Goal: Find specific page/section

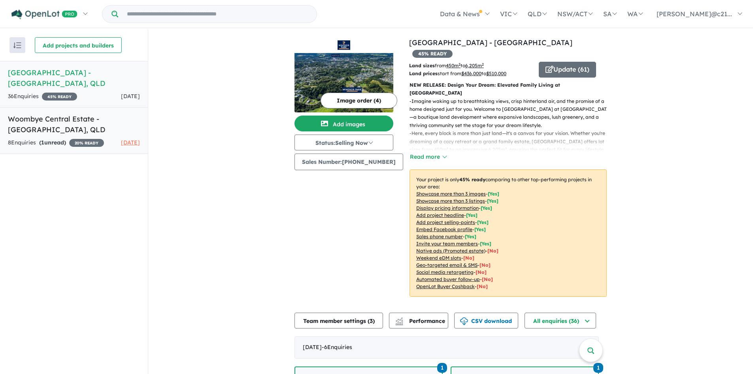
click at [76, 123] on h5 "Woombye Central Estate - Woombye , QLD" at bounding box center [74, 124] width 132 height 21
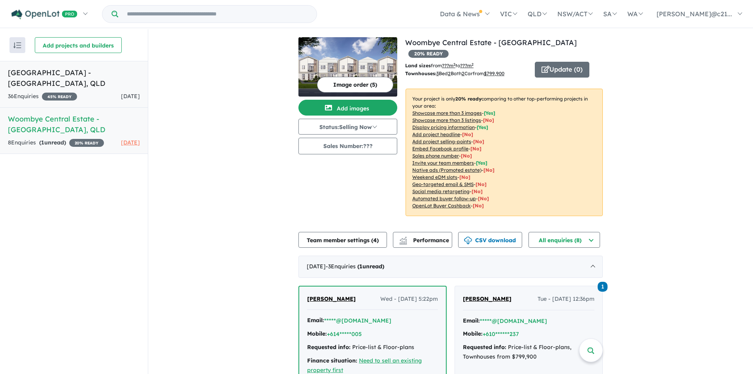
click at [38, 76] on h5 "Windsor Park Estate - Burnside , QLD" at bounding box center [74, 77] width 132 height 21
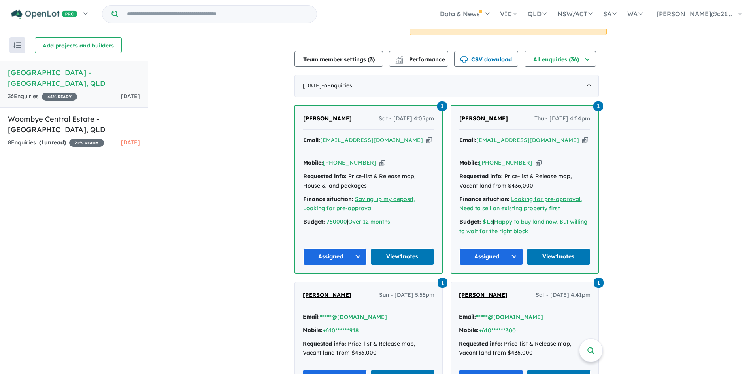
scroll to position [275, 0]
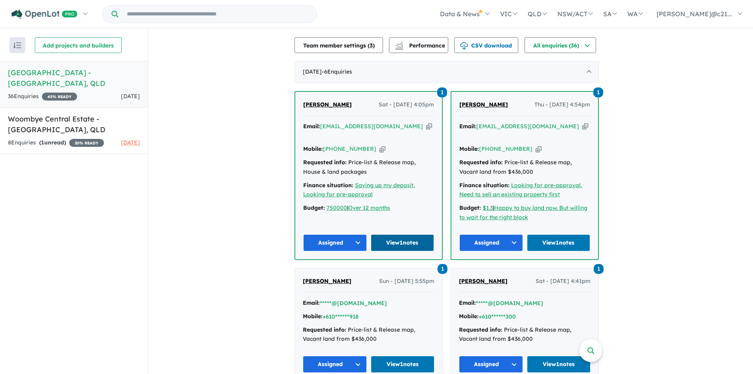
click at [404, 234] on link "View 1 notes" at bounding box center [403, 242] width 64 height 17
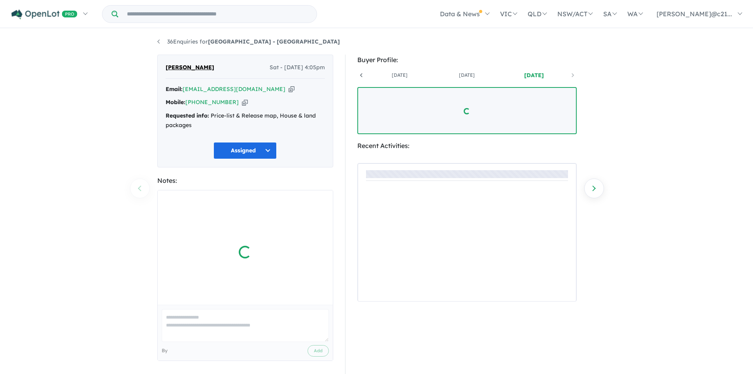
scroll to position [0, 59]
